Goal: Task Accomplishment & Management: Manage account settings

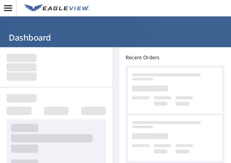
drag, startPoint x: 0, startPoint y: 0, endPoint x: 198, endPoint y: 45, distance: 203.4
click at [198, 45] on header "Dashboard" at bounding box center [115, 31] width 231 height 31
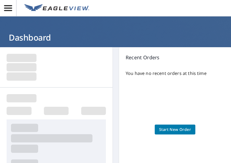
click at [172, 128] on span "Start New Order" at bounding box center [175, 129] width 32 height 7
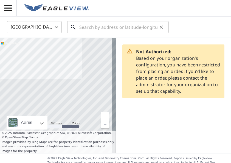
click at [132, 24] on input "text" at bounding box center [118, 27] width 78 height 15
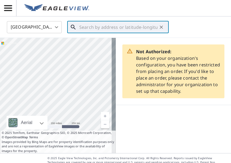
click at [93, 23] on input "text" at bounding box center [118, 27] width 78 height 15
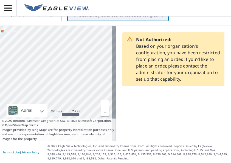
click at [10, 3] on button "button" at bounding box center [8, 8] width 16 height 16
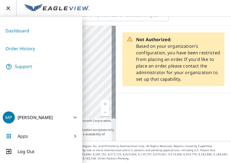
click at [36, 42] on link "Order History" at bounding box center [41, 48] width 77 height 13
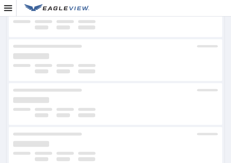
scroll to position [147, 0]
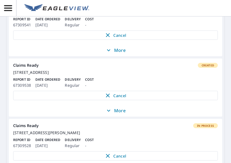
scroll to position [195, 0]
